Goal: Transaction & Acquisition: Purchase product/service

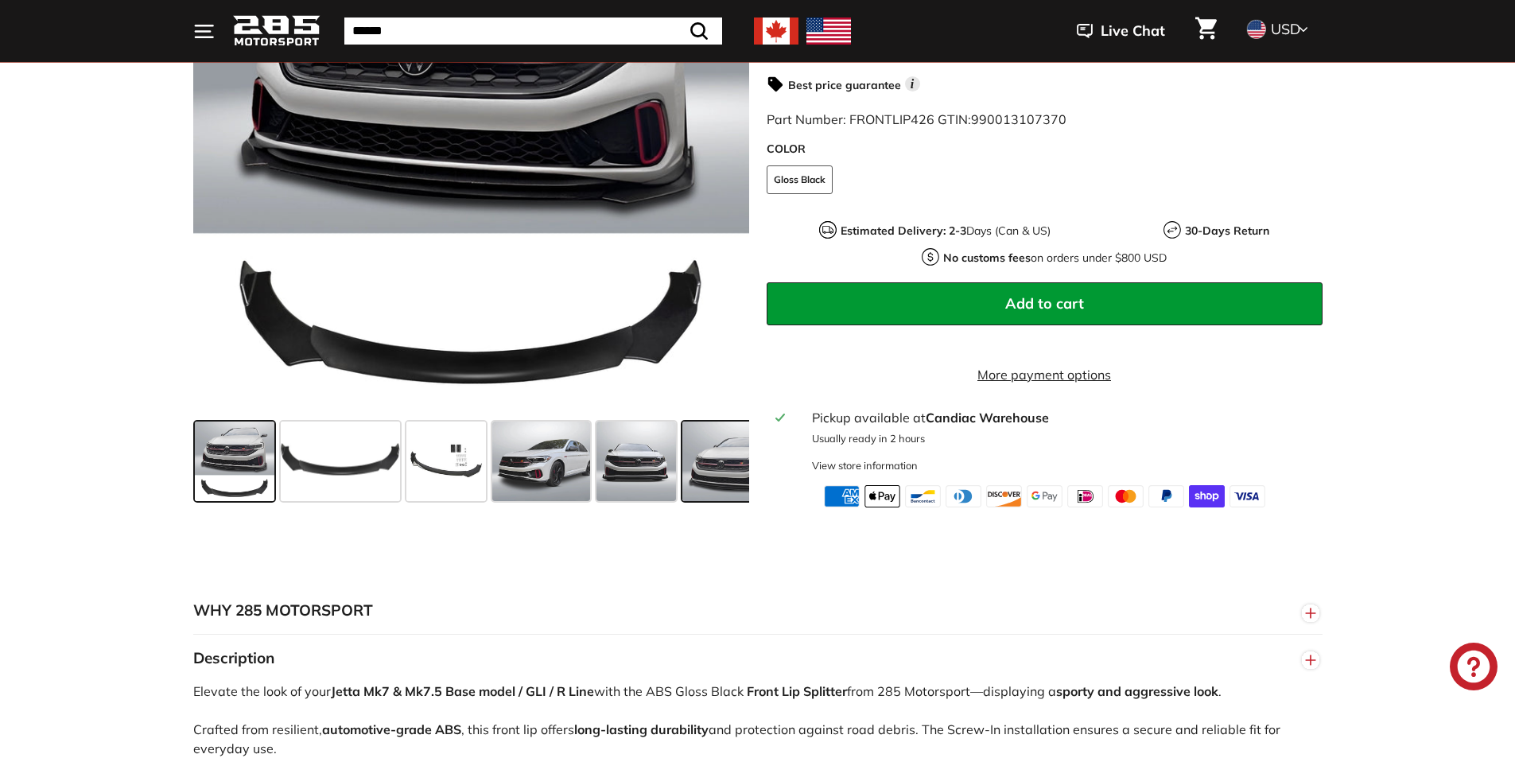
scroll to position [477, 0]
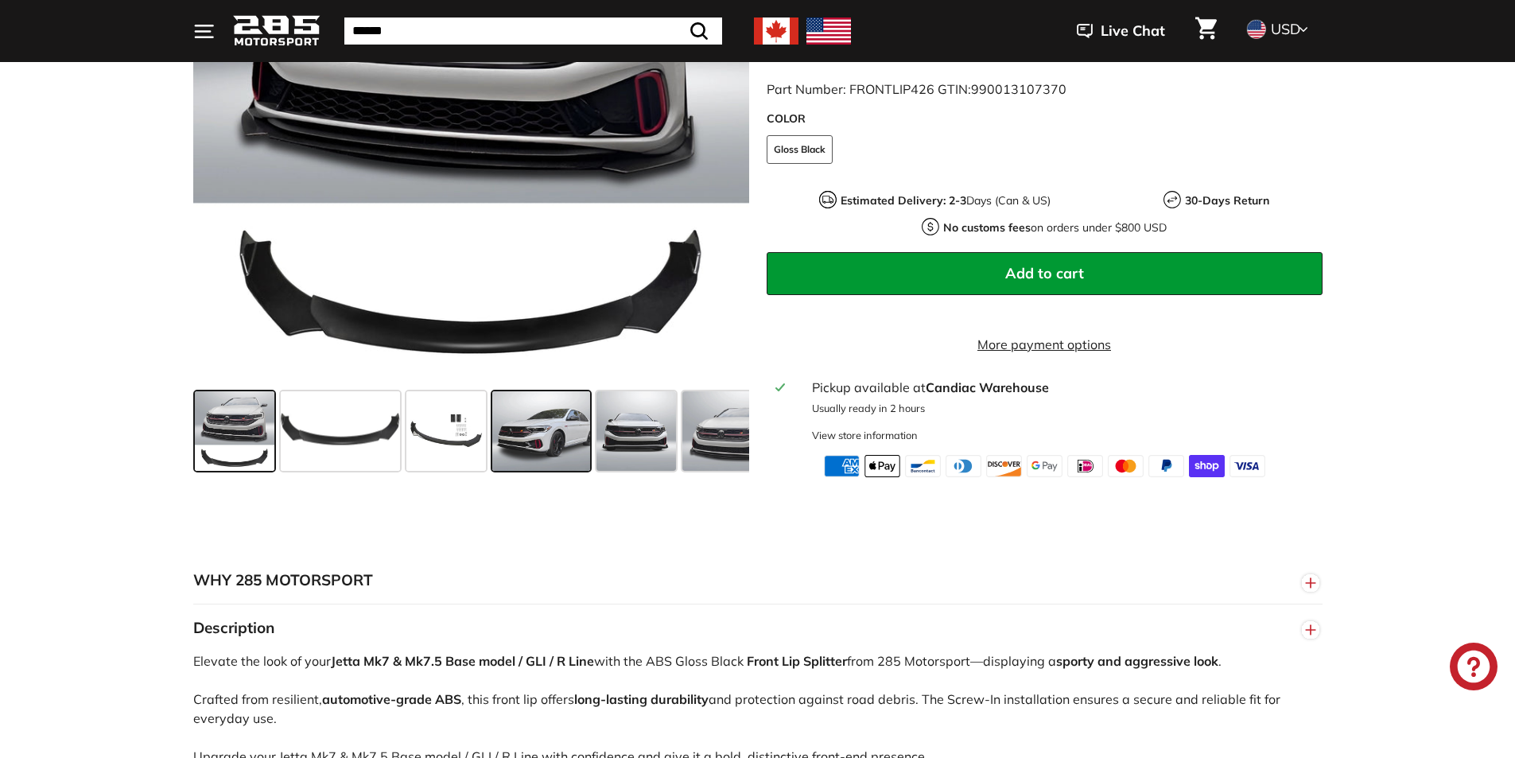
click at [568, 456] on span at bounding box center [541, 431] width 99 height 80
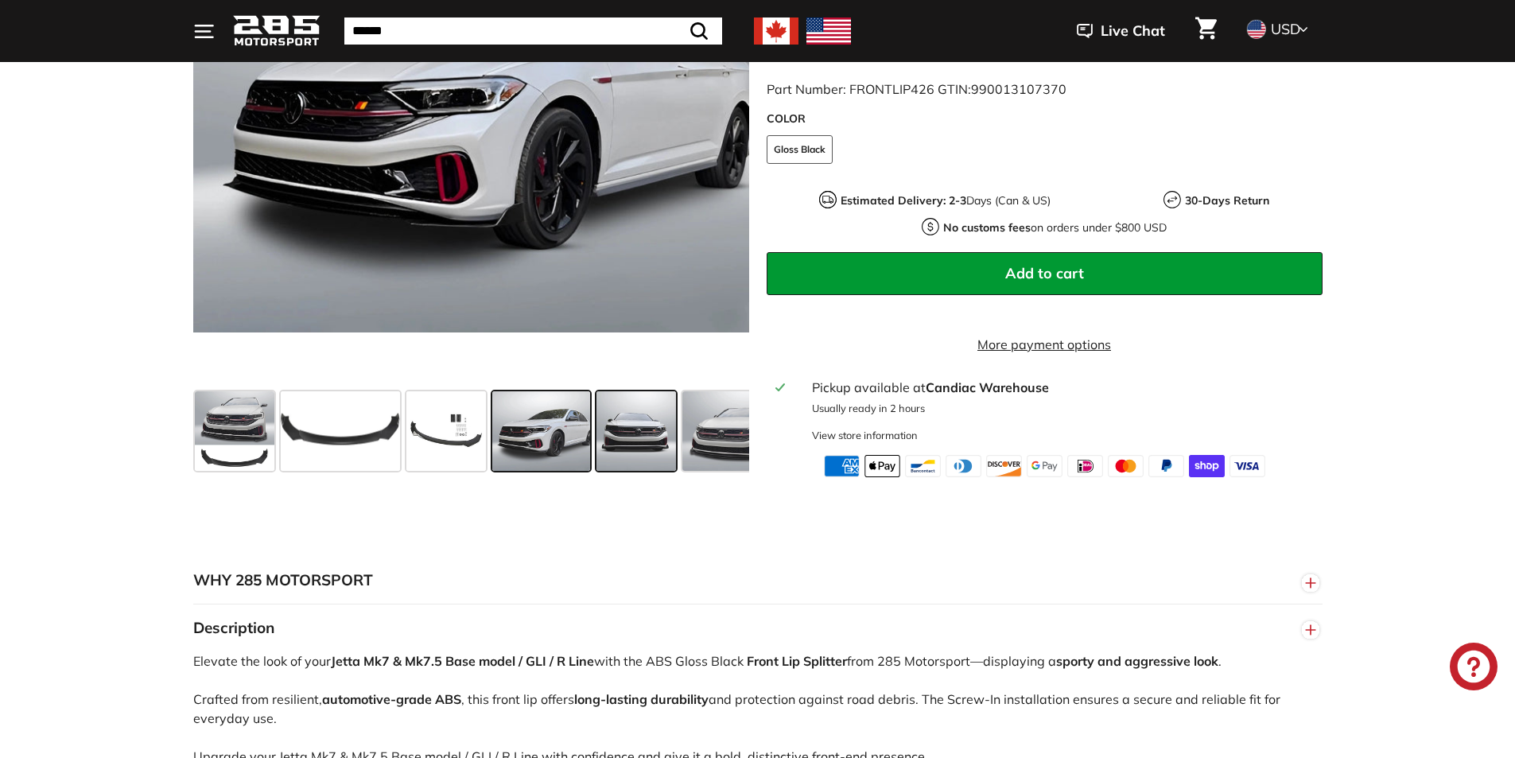
click at [625, 452] on span at bounding box center [636, 431] width 80 height 80
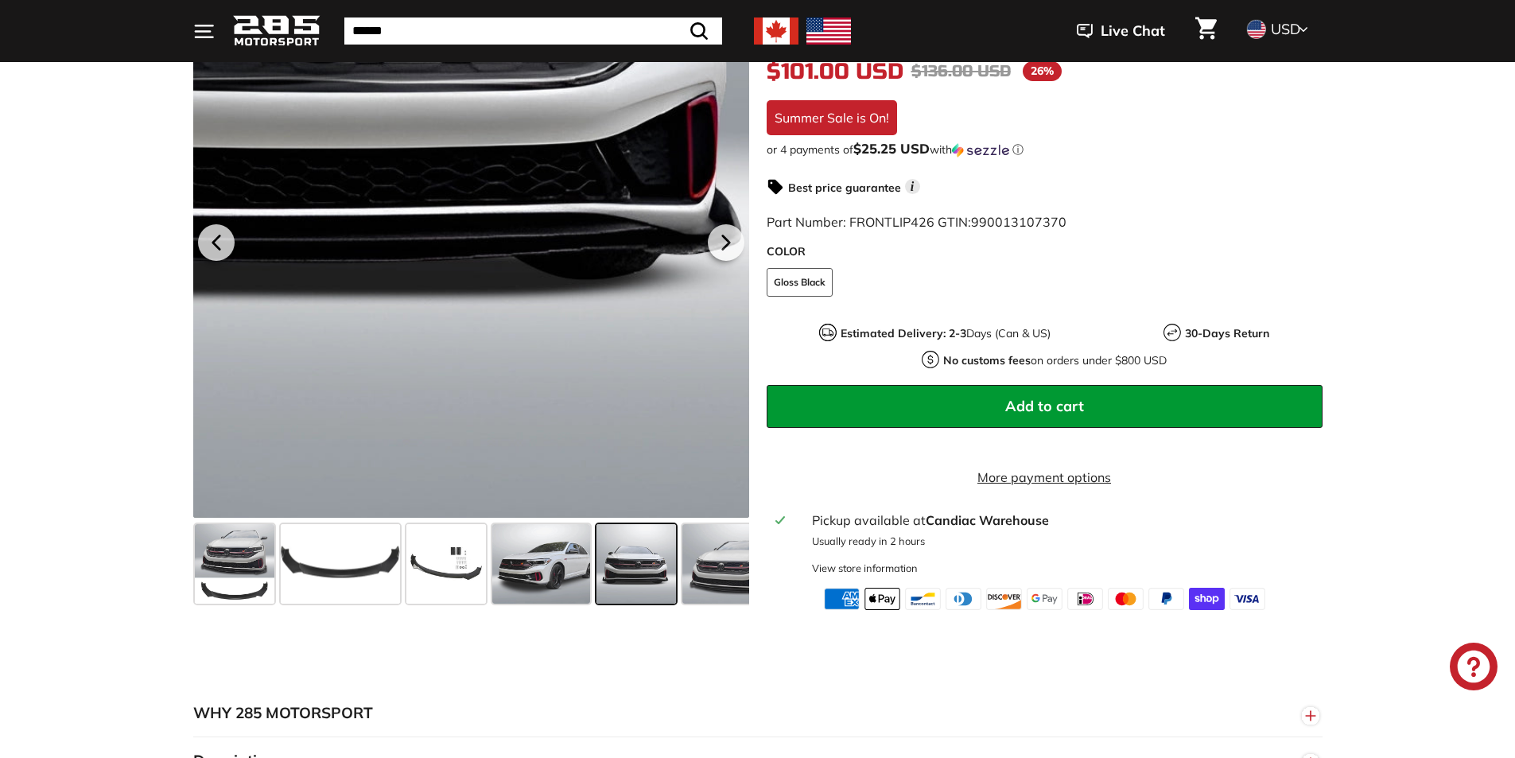
scroll to position [318, 0]
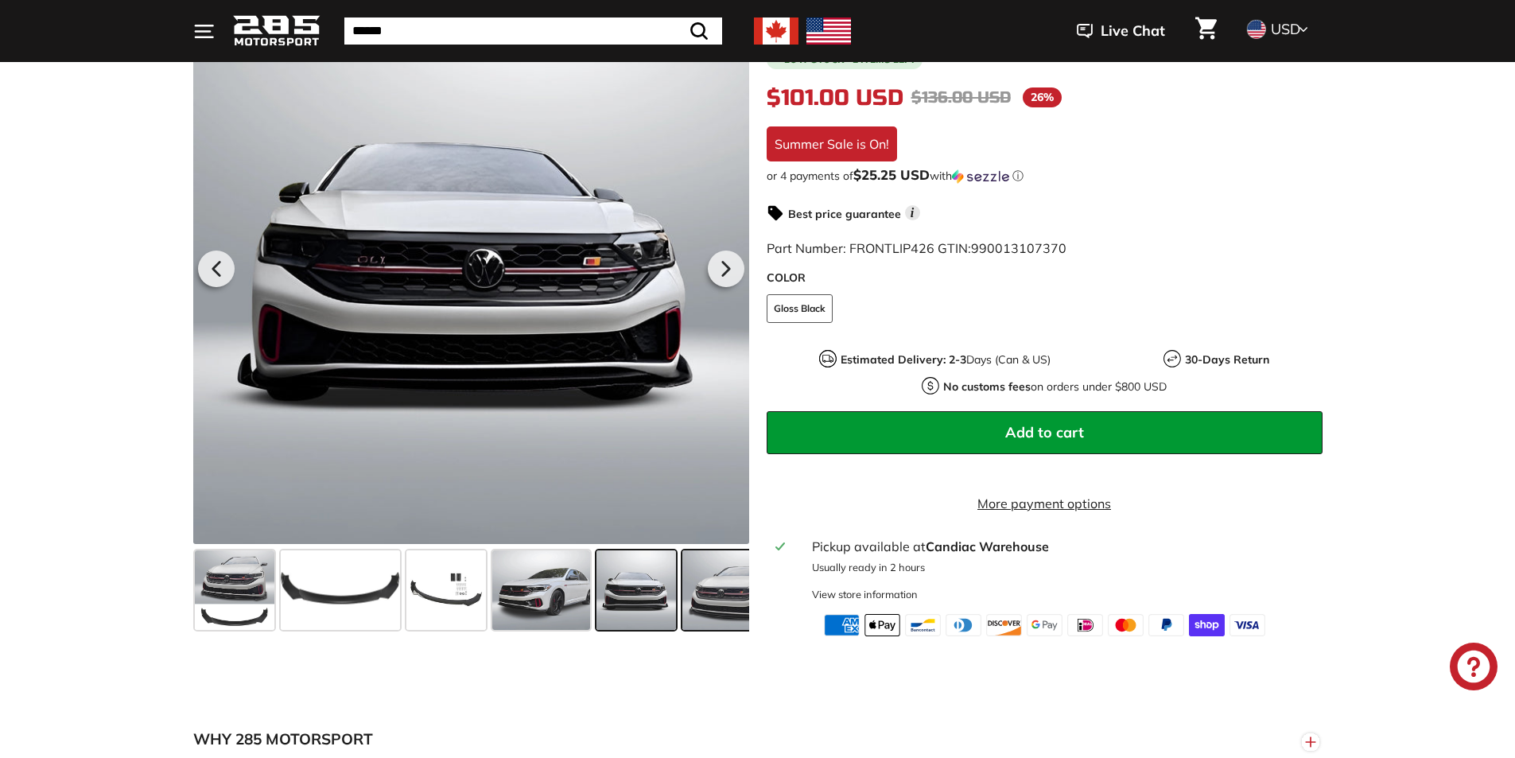
click at [697, 630] on span at bounding box center [729, 590] width 95 height 80
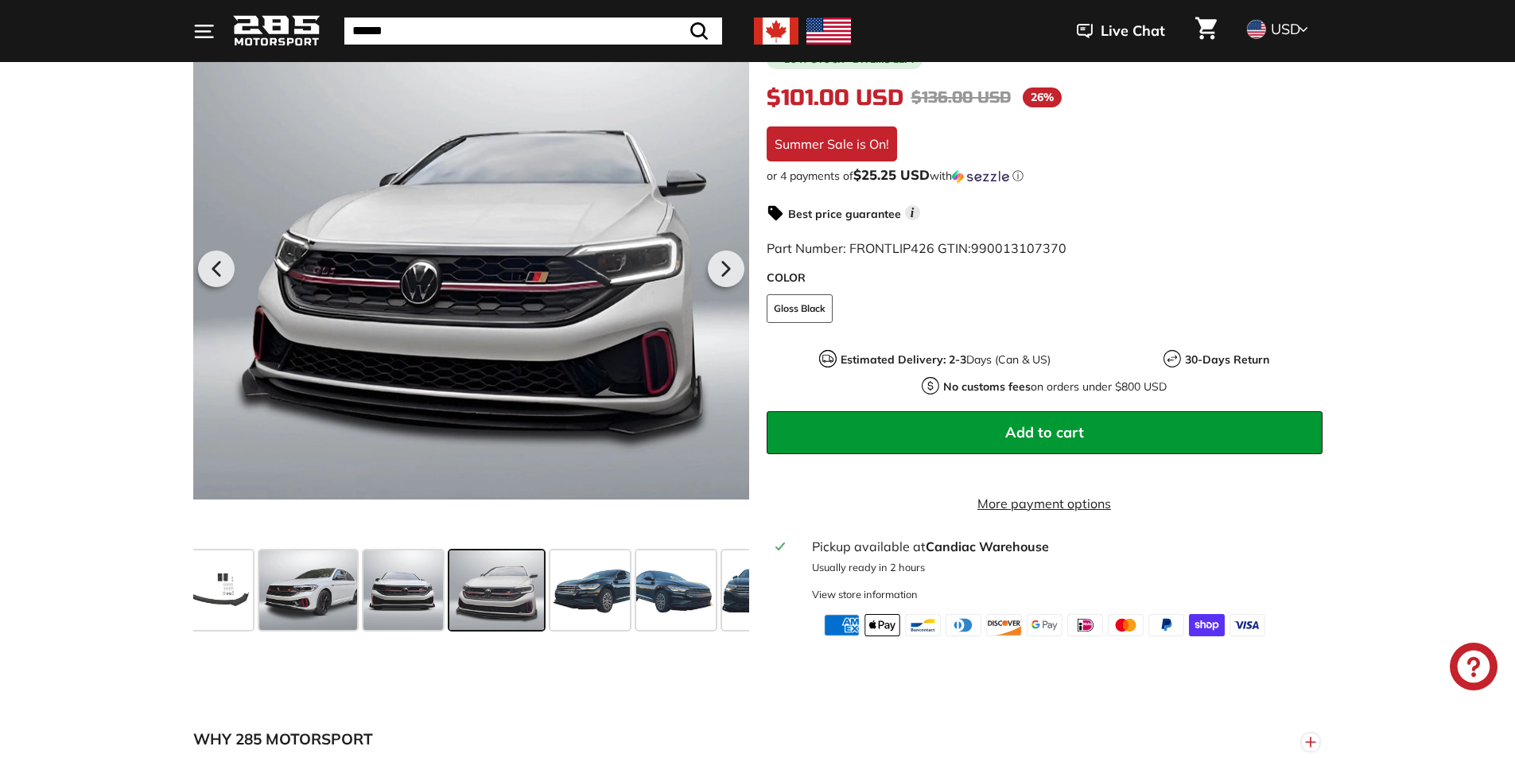
scroll to position [0, 259]
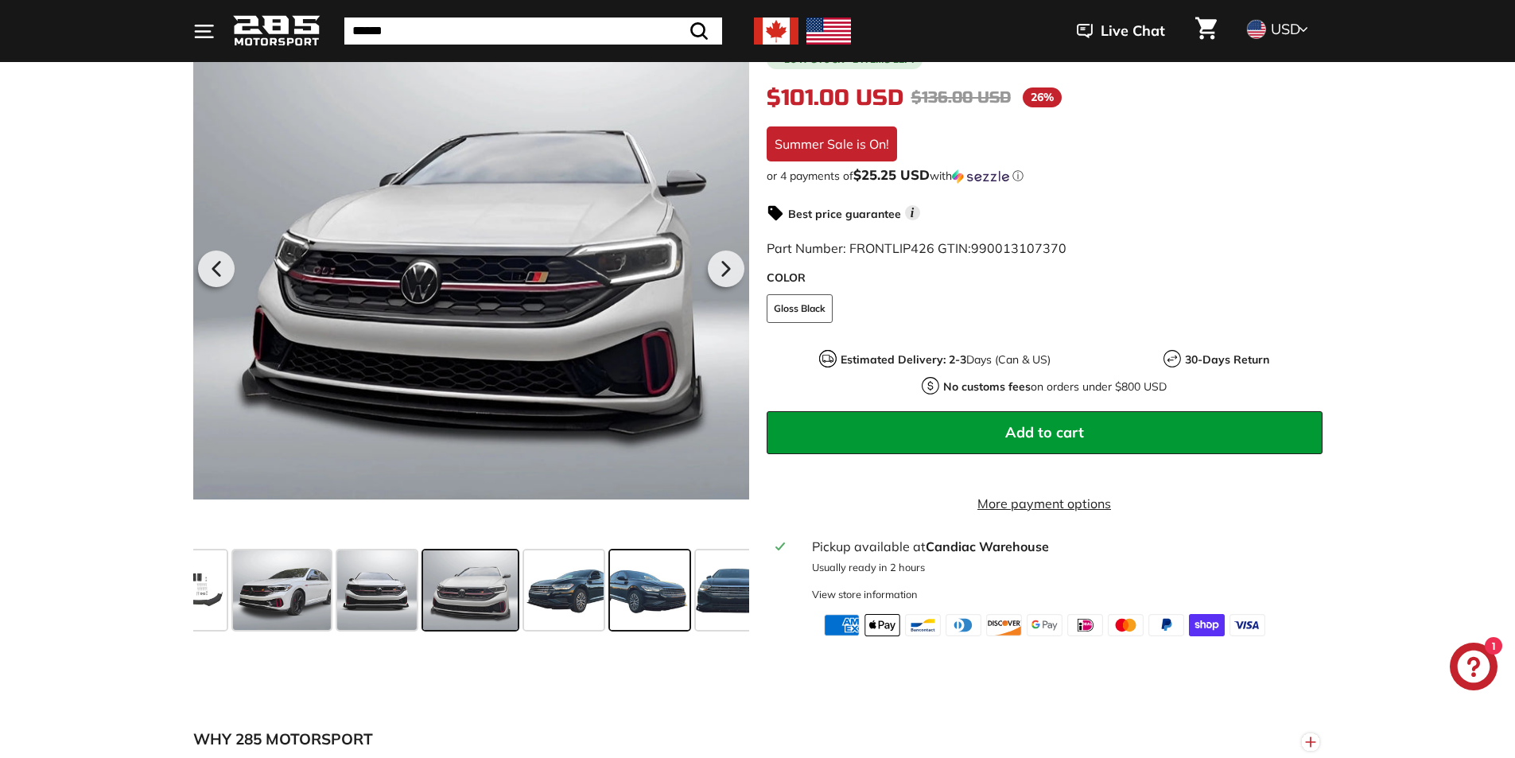
click at [627, 630] on span at bounding box center [650, 590] width 80 height 80
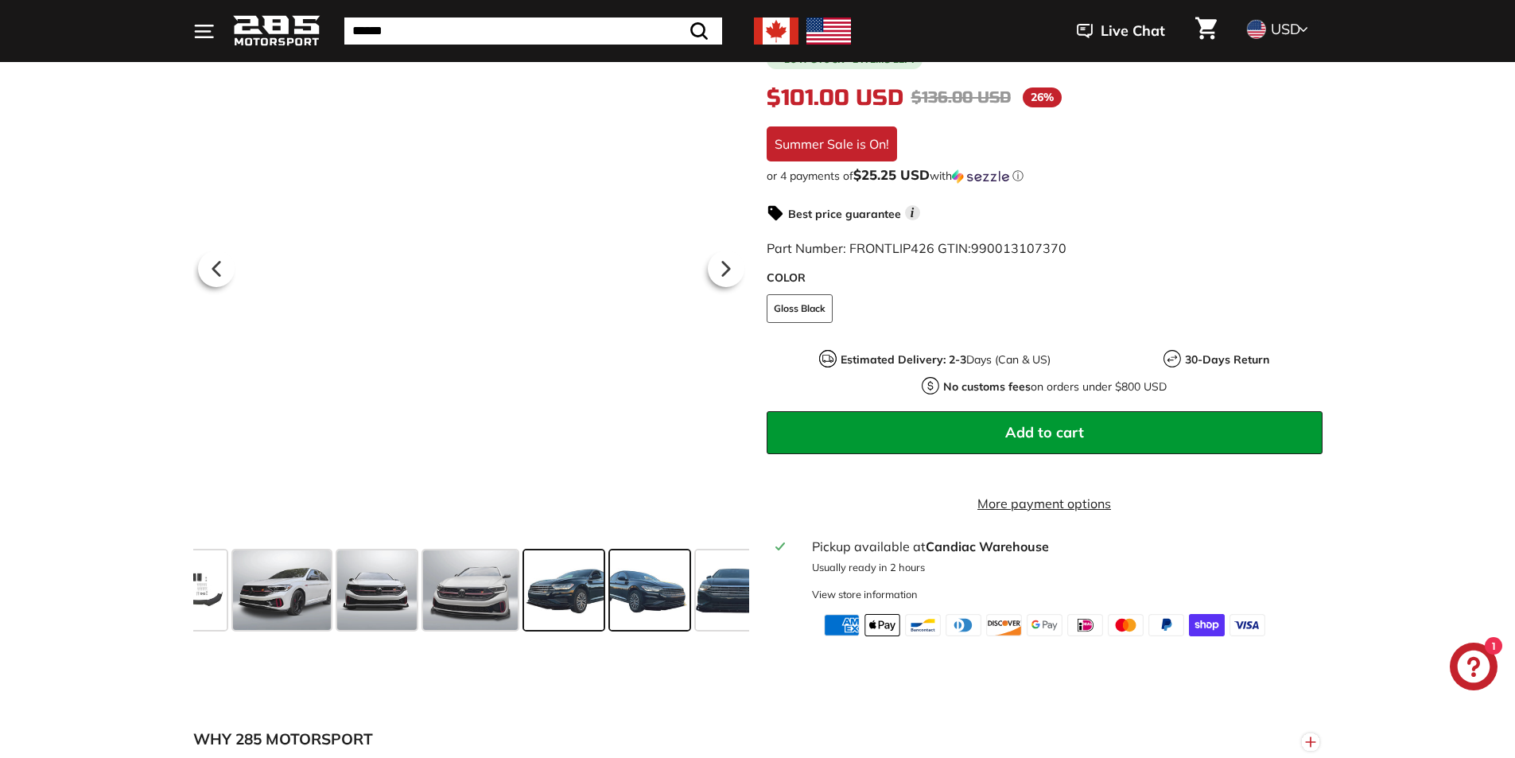
click at [567, 622] on span at bounding box center [564, 590] width 80 height 80
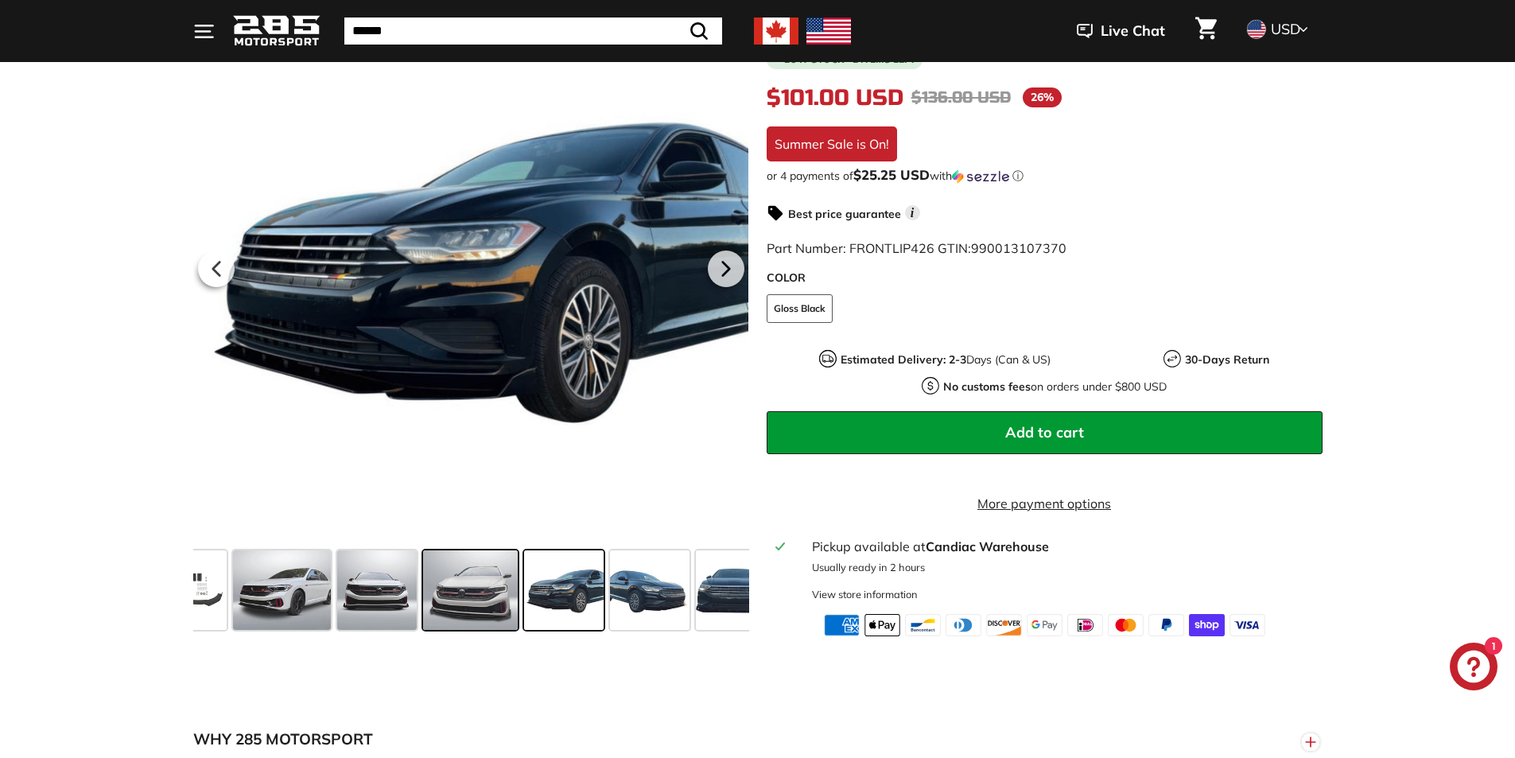
click at [495, 616] on span at bounding box center [470, 590] width 95 height 80
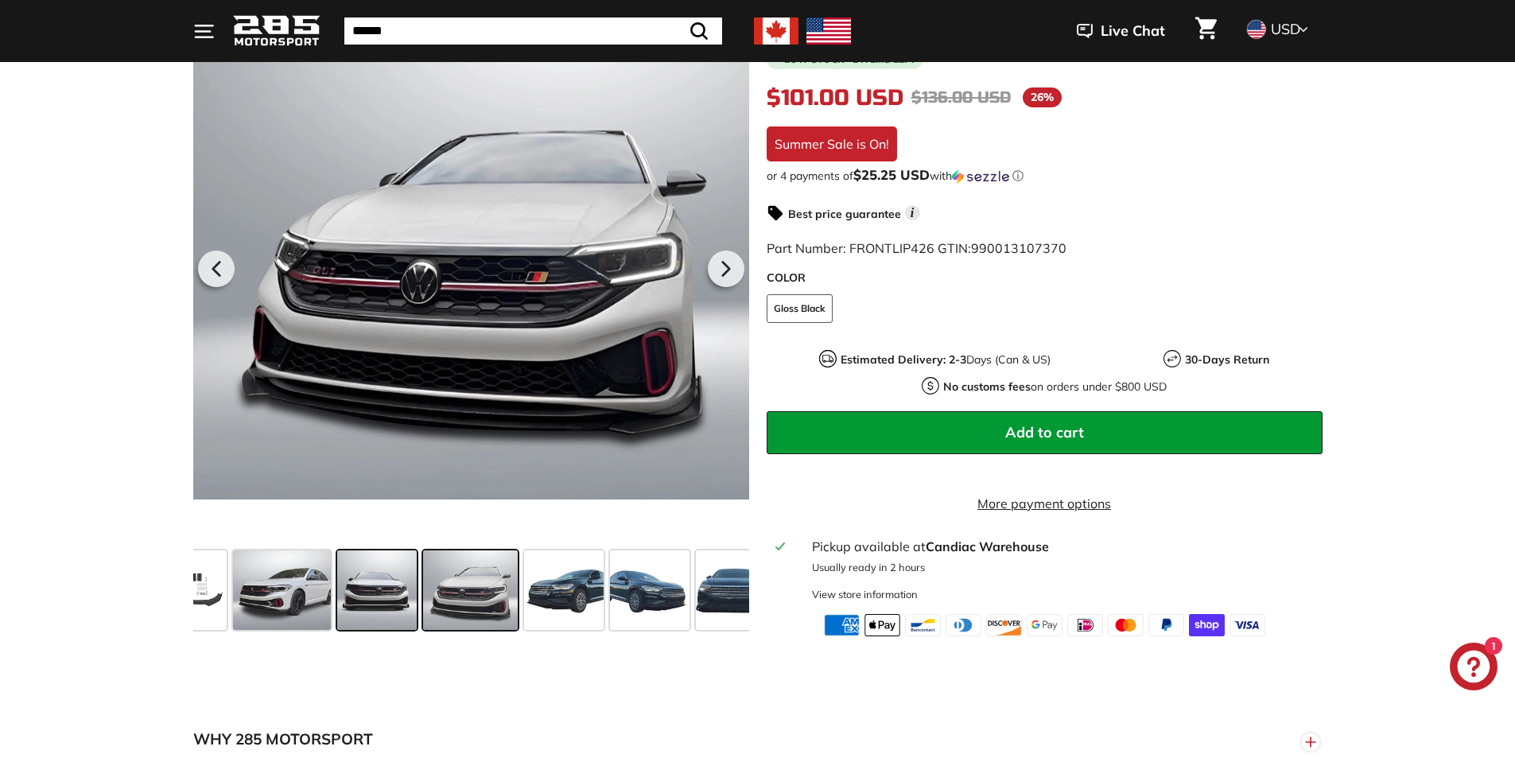
click at [379, 621] on span at bounding box center [377, 590] width 80 height 80
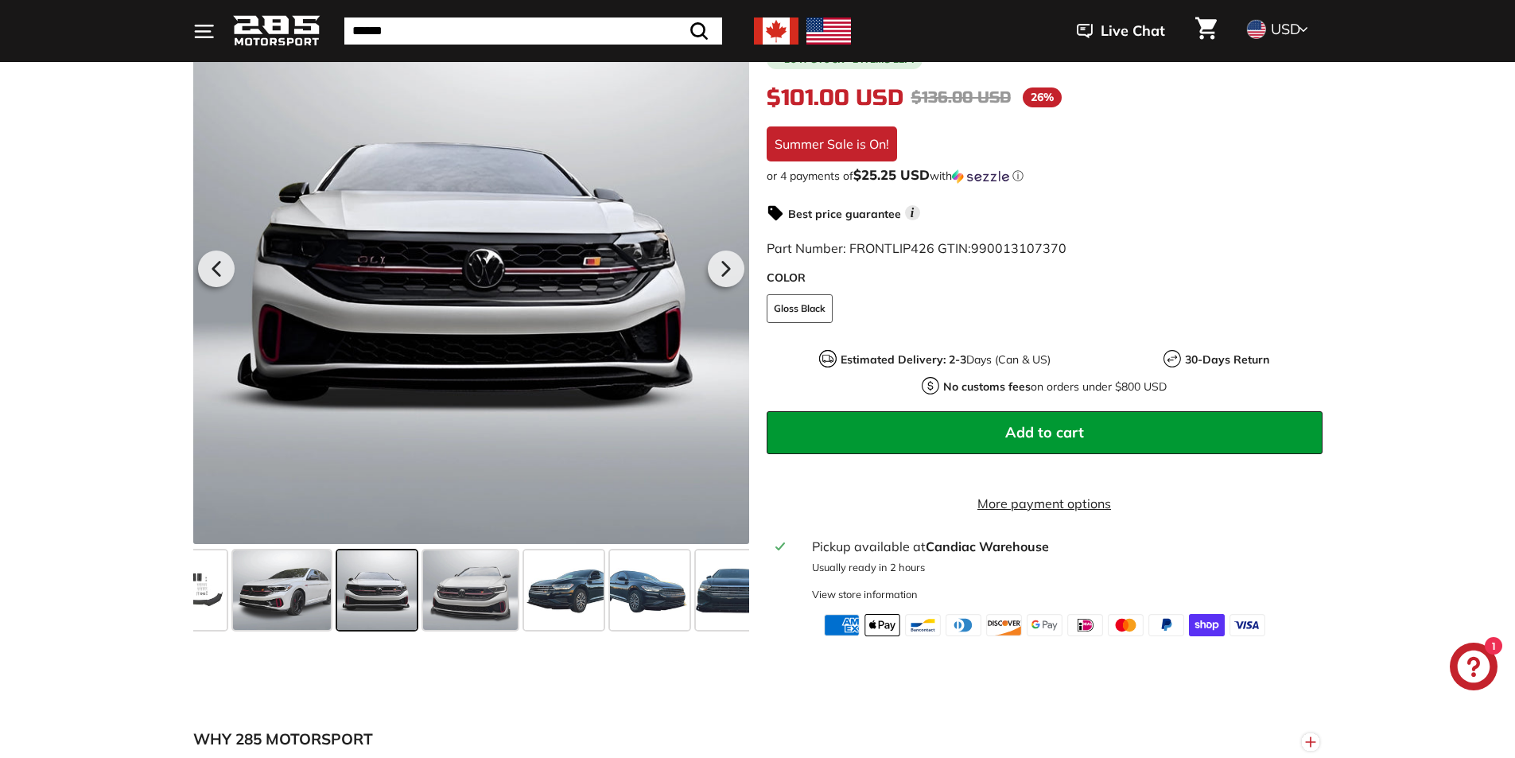
click at [344, 624] on span at bounding box center [377, 590] width 80 height 80
click at [329, 627] on span at bounding box center [282, 590] width 99 height 80
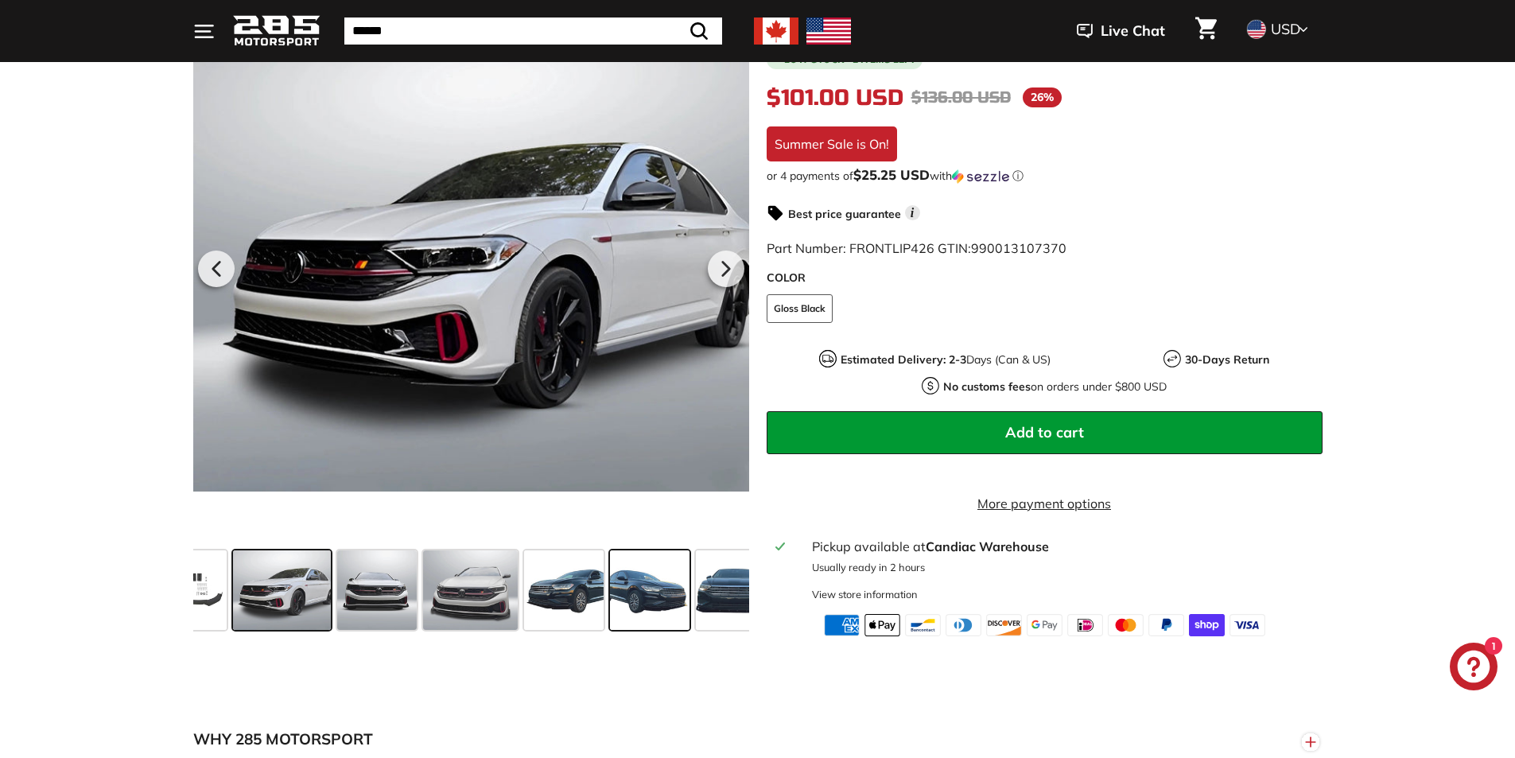
click at [612, 630] on span at bounding box center [650, 590] width 80 height 80
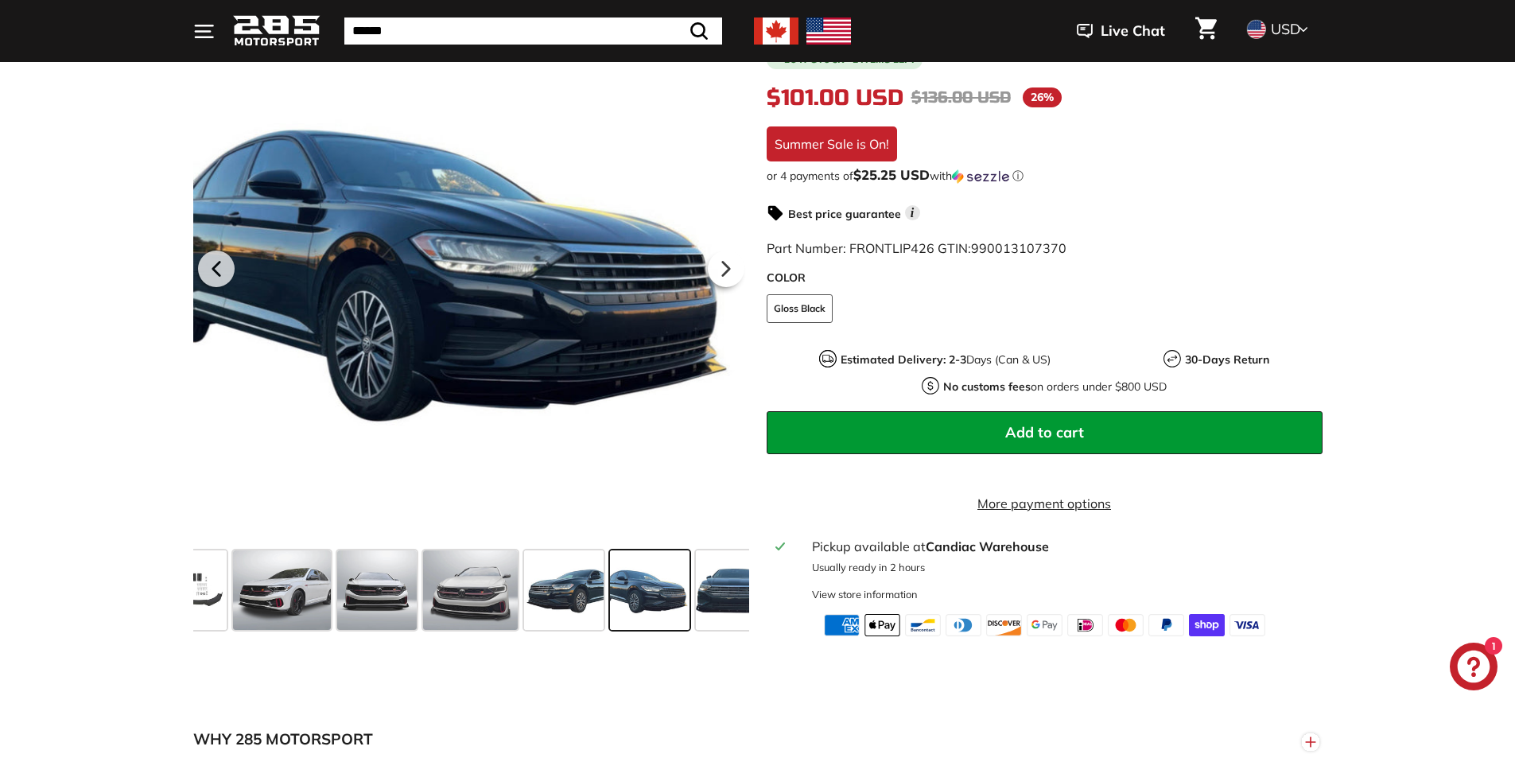
click at [684, 630] on span at bounding box center [650, 590] width 80 height 80
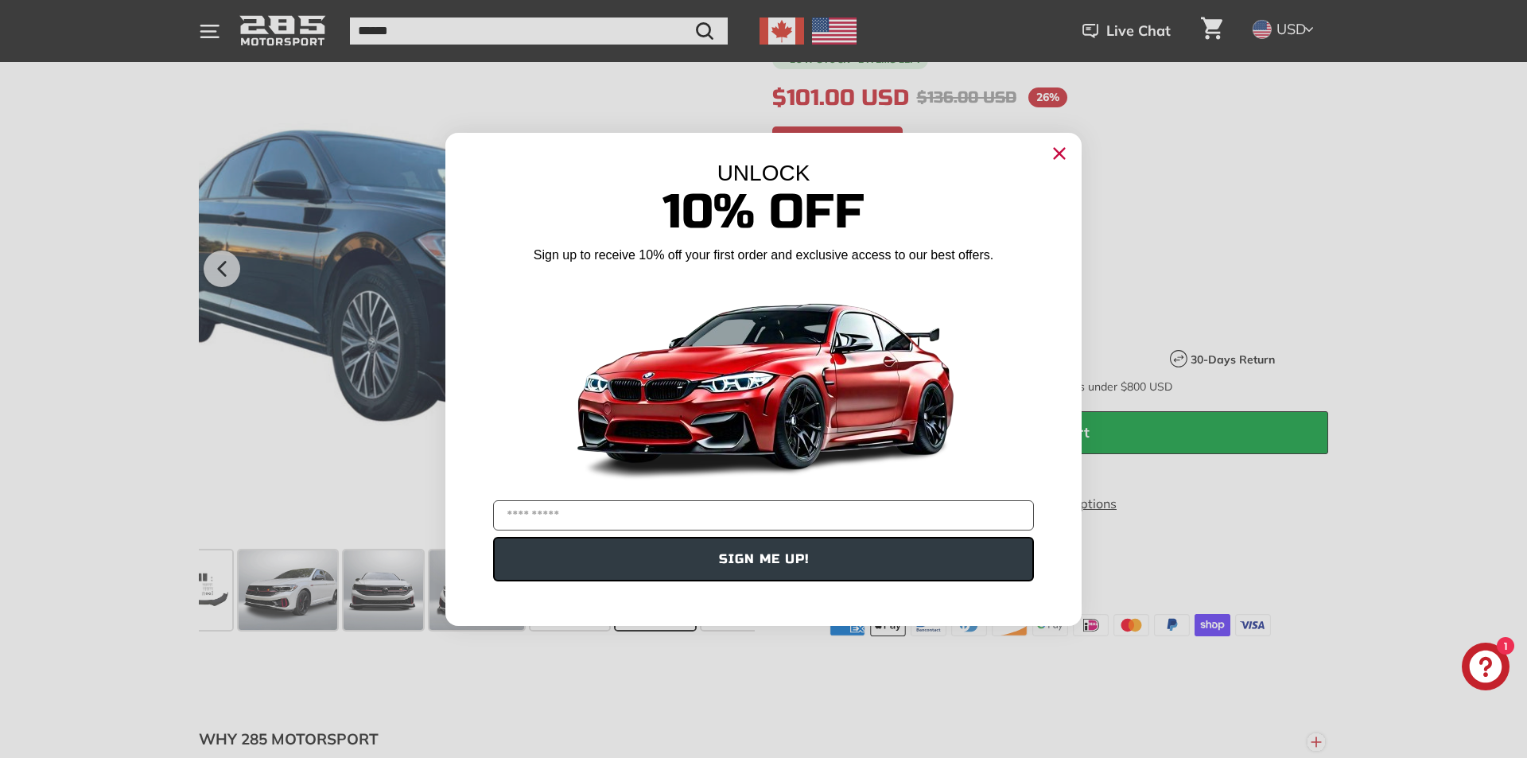
click at [709, 633] on div "Close dialog UNLOCK 10% Off Sign up to receive 10% off your first order and exc…" at bounding box center [763, 379] width 636 height 525
click at [1046, 161] on div "UNLOCK" at bounding box center [763, 173] width 589 height 25
click at [1050, 144] on icon "Close dialog" at bounding box center [1059, 153] width 25 height 25
